Goal: Information Seeking & Learning: Learn about a topic

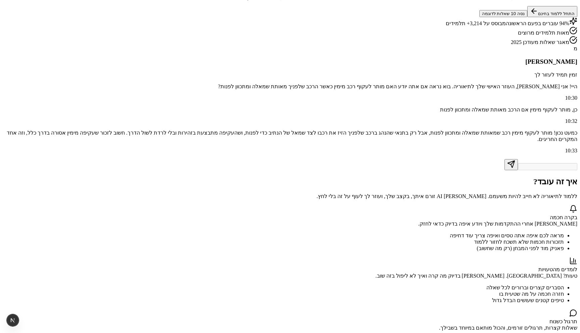
scroll to position [67, 0]
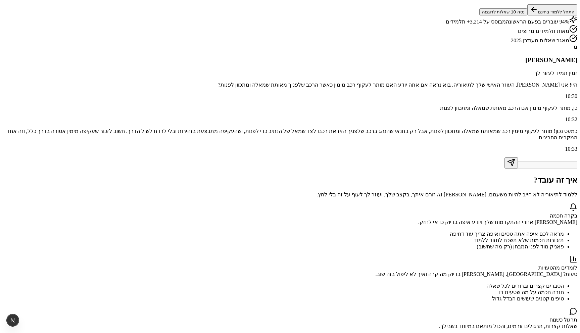
click at [479, 15] on button "נסה 10 שאלות לדוגמה" at bounding box center [503, 11] width 48 height 7
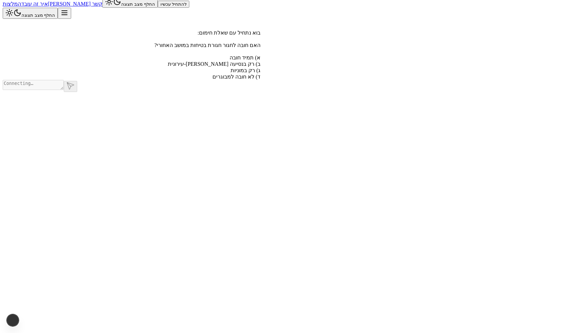
scroll to position [0, 0]
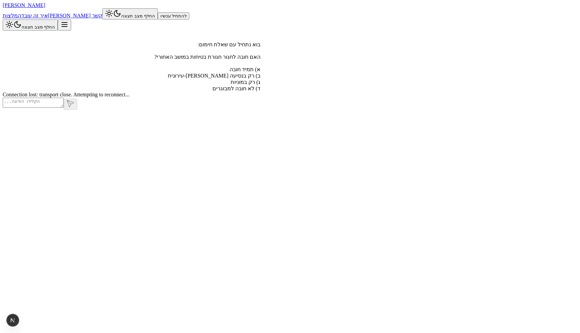
click at [45, 8] on span "[PERSON_NAME]" at bounding box center [24, 5] width 43 height 6
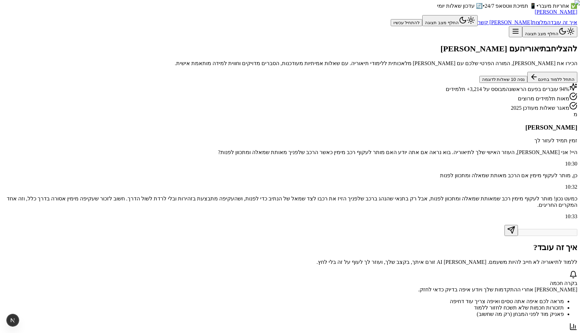
click at [479, 83] on button "נסה 10 שאלות לדוגמה" at bounding box center [503, 79] width 48 height 7
